Goal: Browse casually

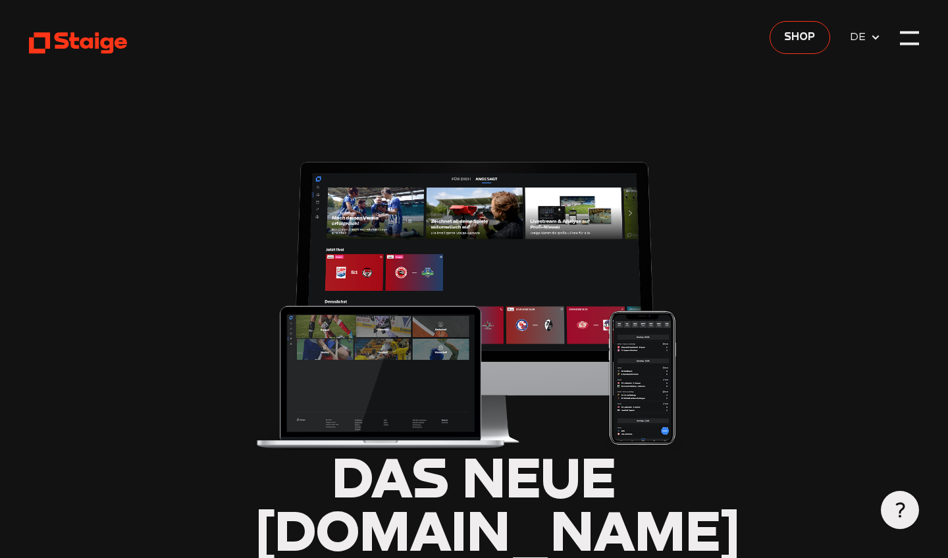
type input "0.8"
click at [73, 45] on use at bounding box center [78, 43] width 98 height 21
click at [911, 38] on div at bounding box center [909, 38] width 19 height 19
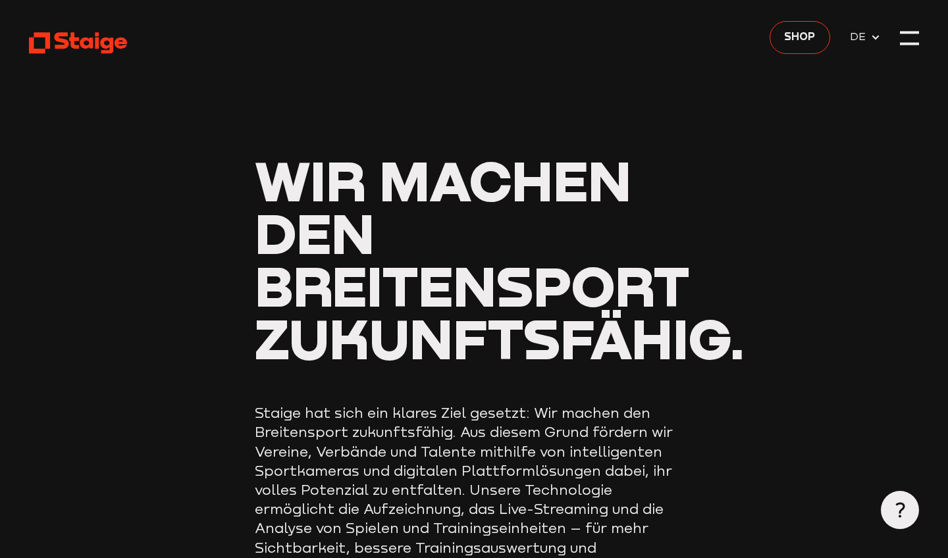
click at [909, 40] on div at bounding box center [909, 38] width 19 height 19
click at [465, 35] on div at bounding box center [909, 38] width 19 height 19
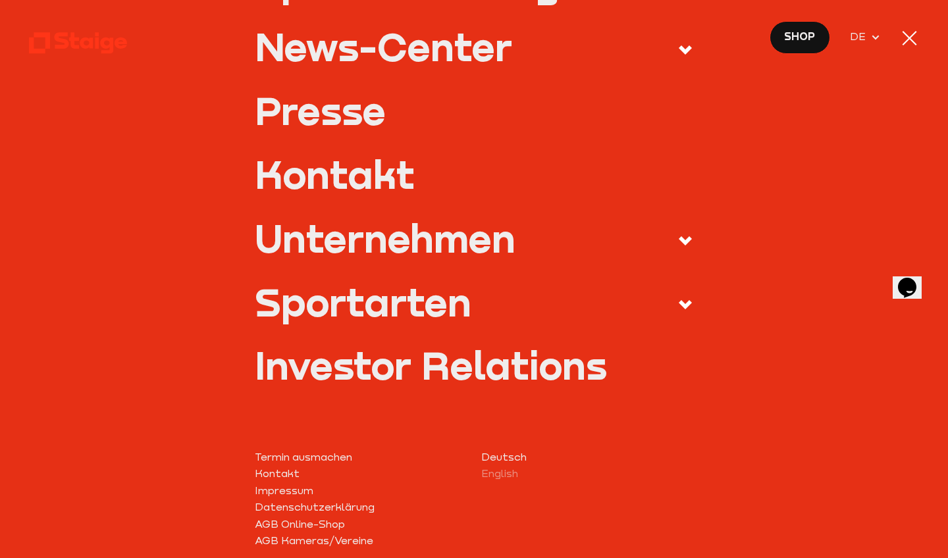
scroll to position [454, 0]
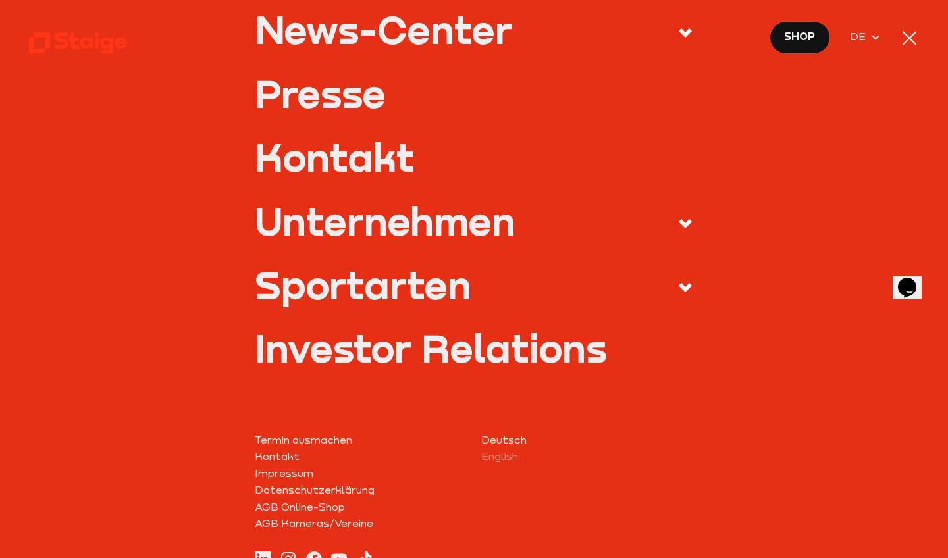
click at [322, 284] on div "Sportarten" at bounding box center [363, 285] width 217 height 38
click at [0, 0] on input "Sportarten" at bounding box center [0, 0] width 0 height 0
